Goal: Task Accomplishment & Management: Manage account settings

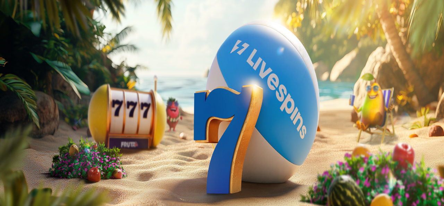
click at [49, 28] on span "Kirjaudu" at bounding box center [48, 25] width 17 height 5
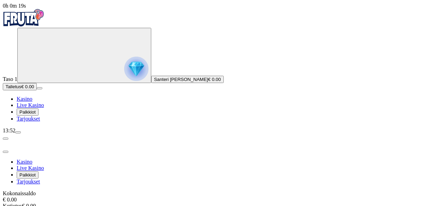
click at [36, 114] on span "Palkkiot" at bounding box center [27, 111] width 16 height 5
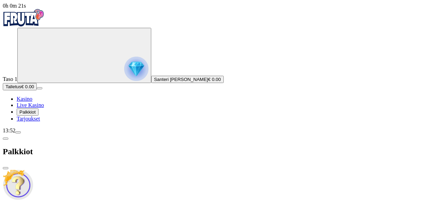
click at [157, 169] on div "Taso 2 Fruit Up ja nappaat seuraavan palkkion" at bounding box center [222, 202] width 438 height 66
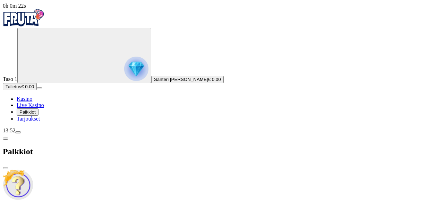
click at [157, 169] on div "Taso 2 Fruit Up ja nappaat seuraavan palkkion" at bounding box center [222, 202] width 438 height 66
click at [36, 114] on span "Palkkiot" at bounding box center [27, 111] width 16 height 5
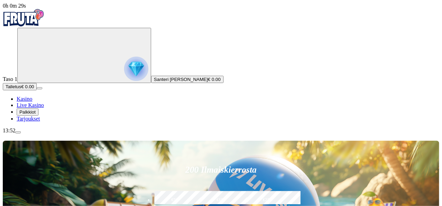
click at [18, 132] on span "menu icon" at bounding box center [18, 132] width 0 height 0
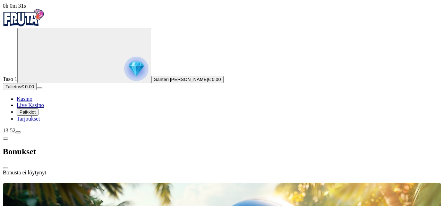
click at [6, 138] on span "chevron-left icon" at bounding box center [6, 138] width 0 height 0
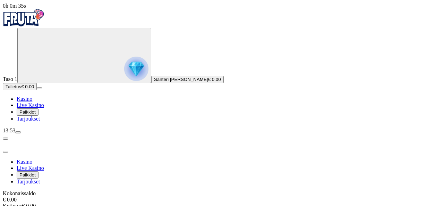
click at [201, 134] on div at bounding box center [222, 143] width 438 height 19
